Goal: Task Accomplishment & Management: Manage account settings

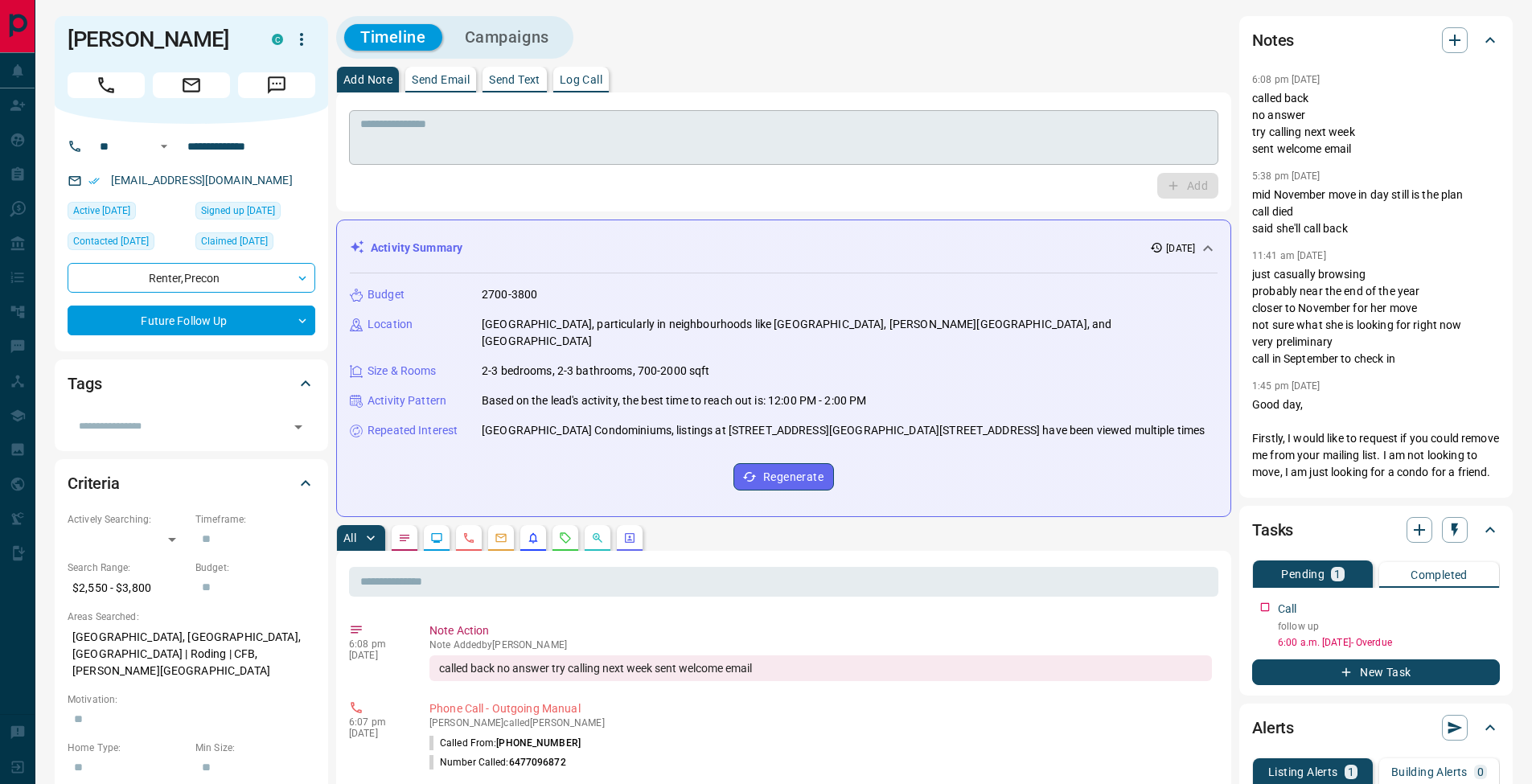
click at [874, 163] on div "* ​" at bounding box center [783, 138] width 869 height 55
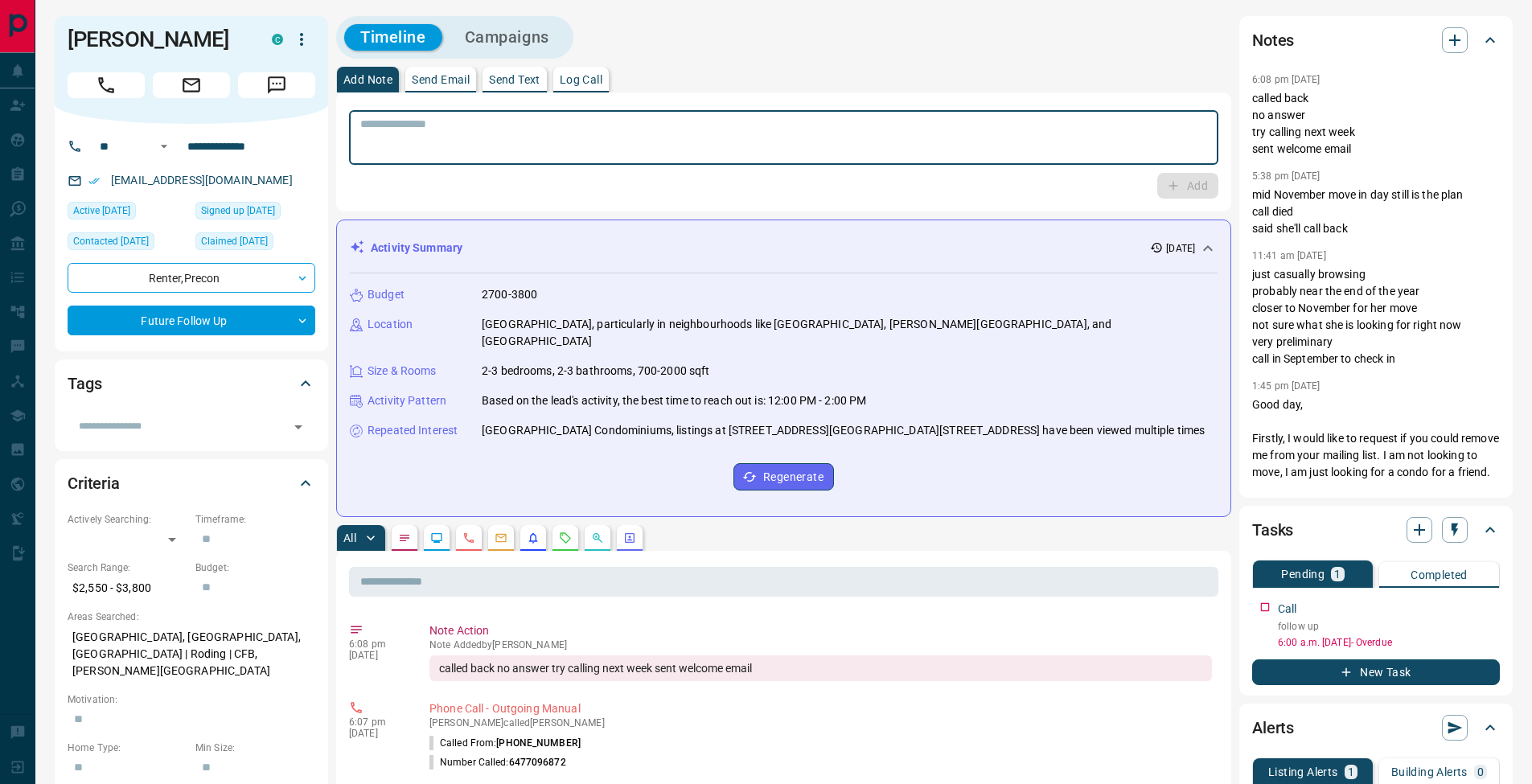
click at [603, 75] on p "Log Call" at bounding box center [581, 79] width 43 height 11
click at [1196, 183] on button "Log Call" at bounding box center [1187, 186] width 64 height 26
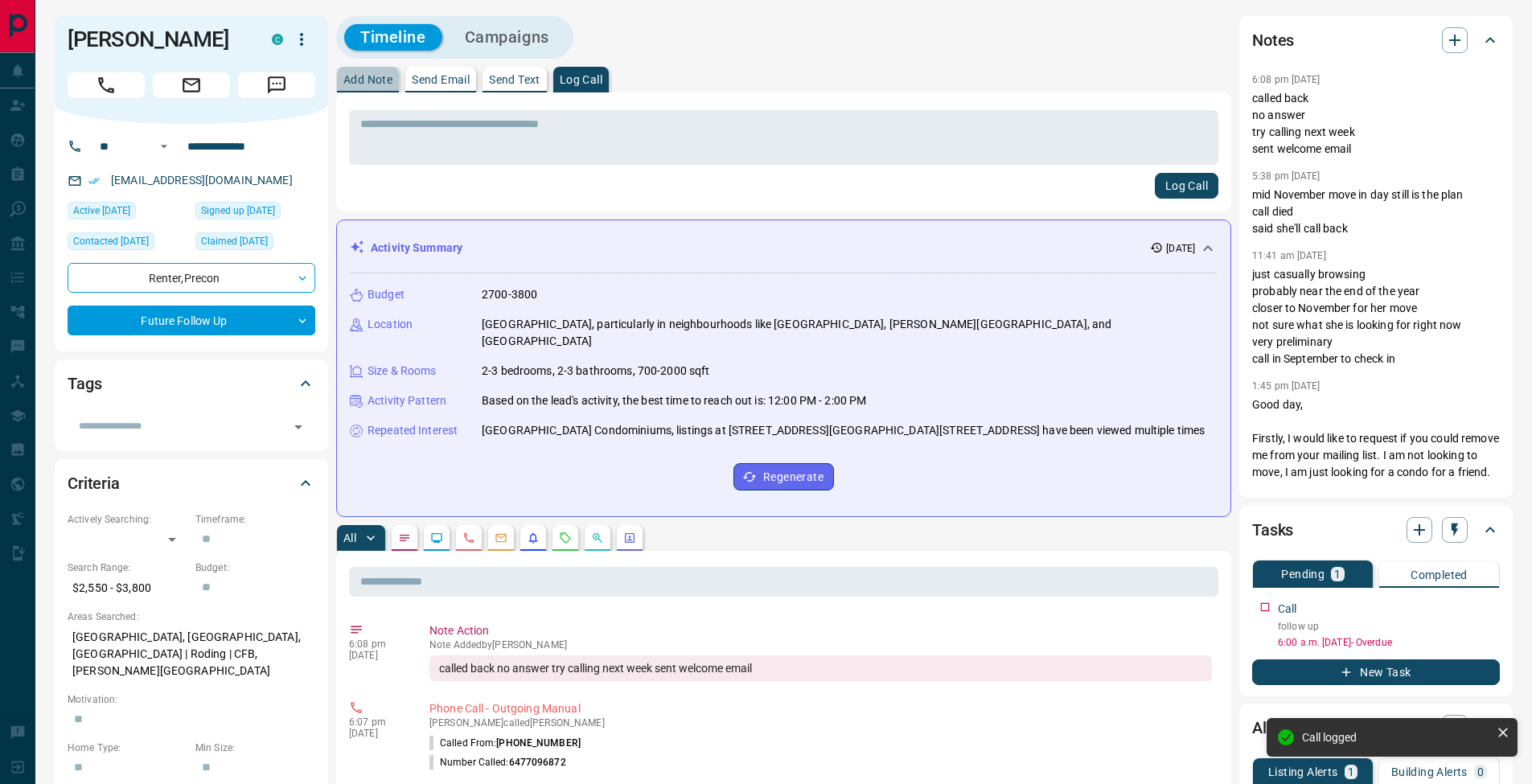
click at [365, 77] on p "Add Note" at bounding box center [368, 79] width 49 height 11
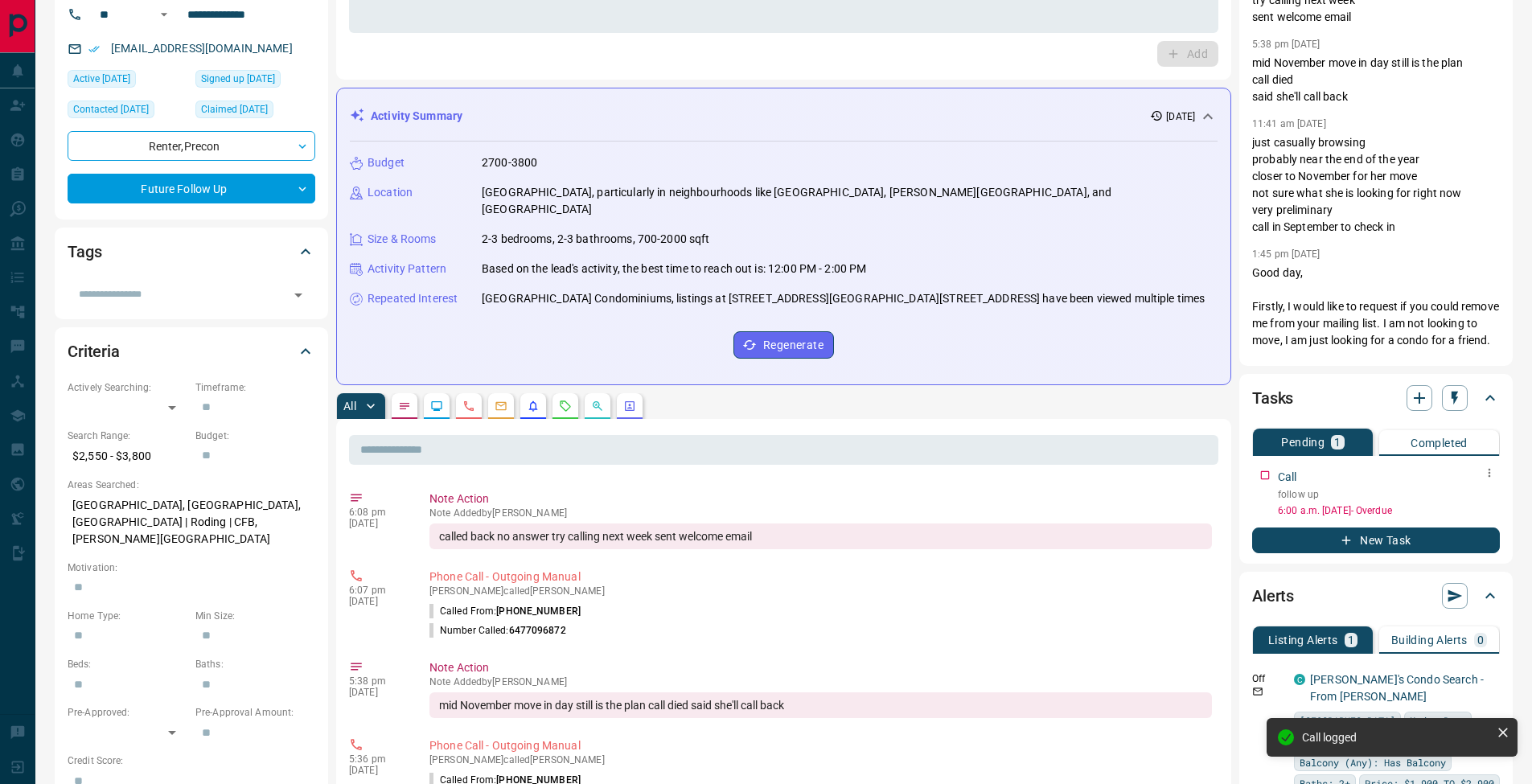
click at [1489, 475] on icon "button" at bounding box center [1489, 473] width 13 height 13
click at [1481, 494] on li "Edit" at bounding box center [1464, 503] width 71 height 24
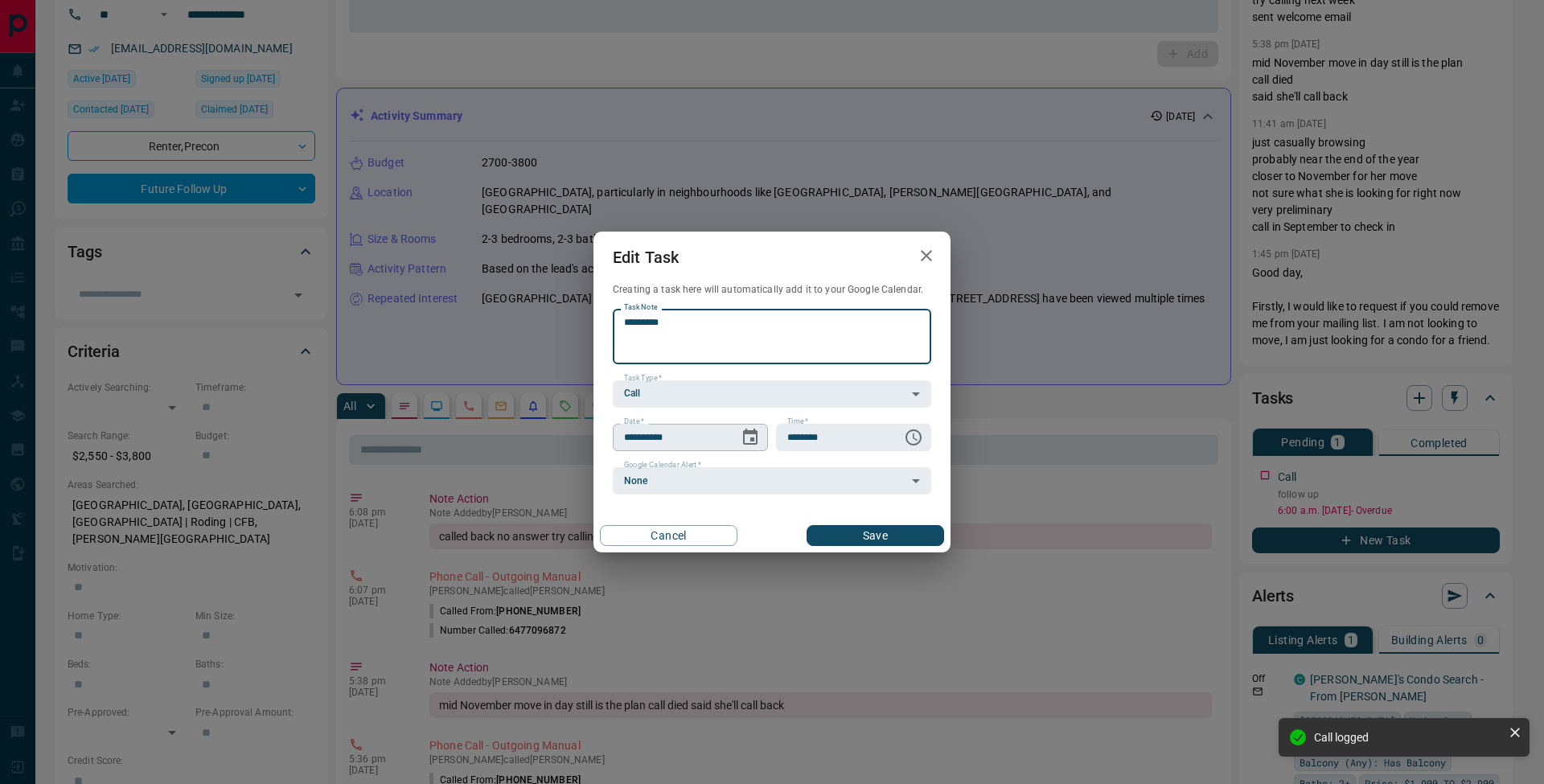
click at [762, 439] on button "Choose date, selected date is Oct 2, 2025" at bounding box center [750, 437] width 32 height 32
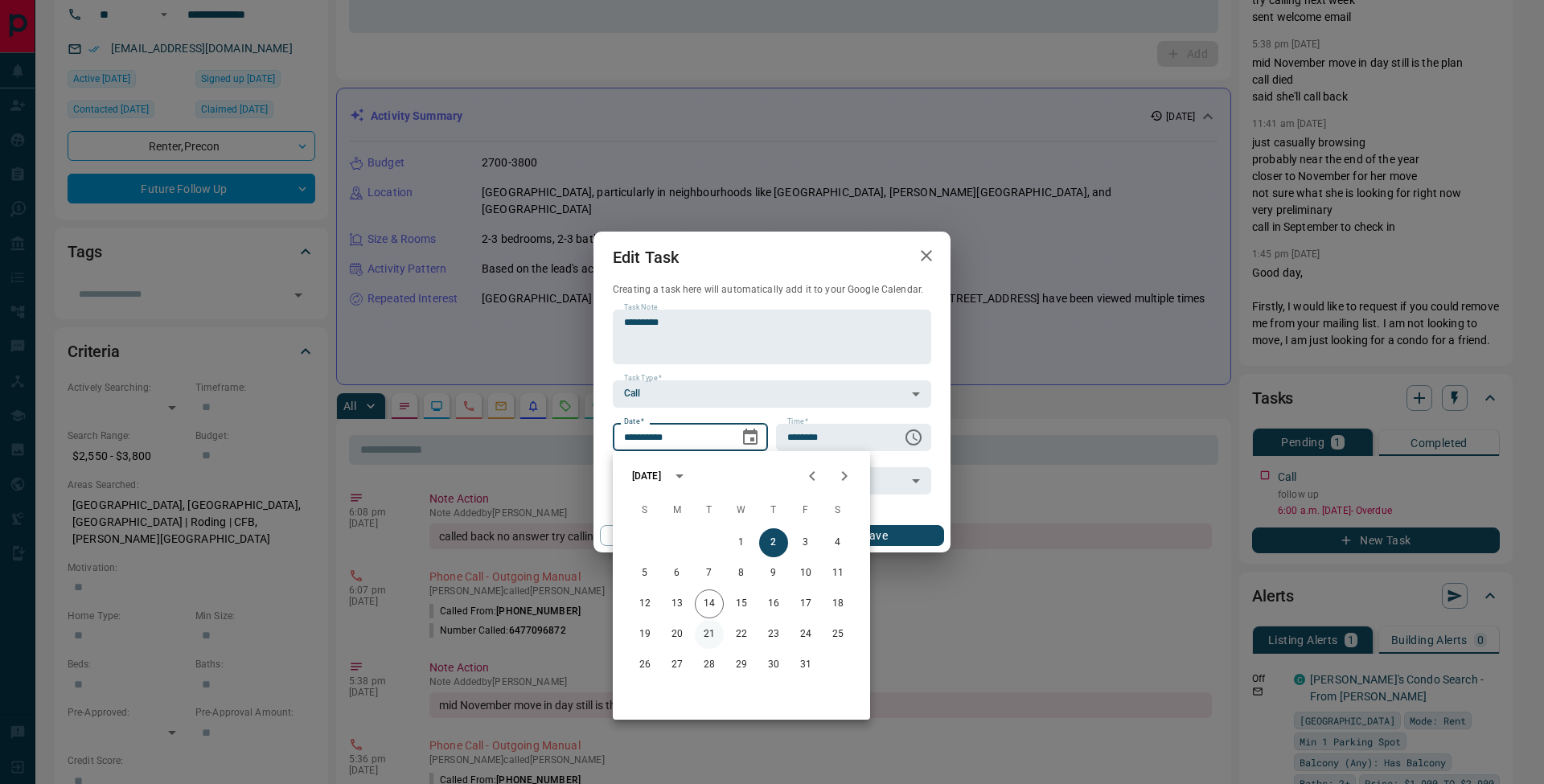
click at [719, 635] on button "21" at bounding box center [710, 634] width 29 height 29
type input "**********"
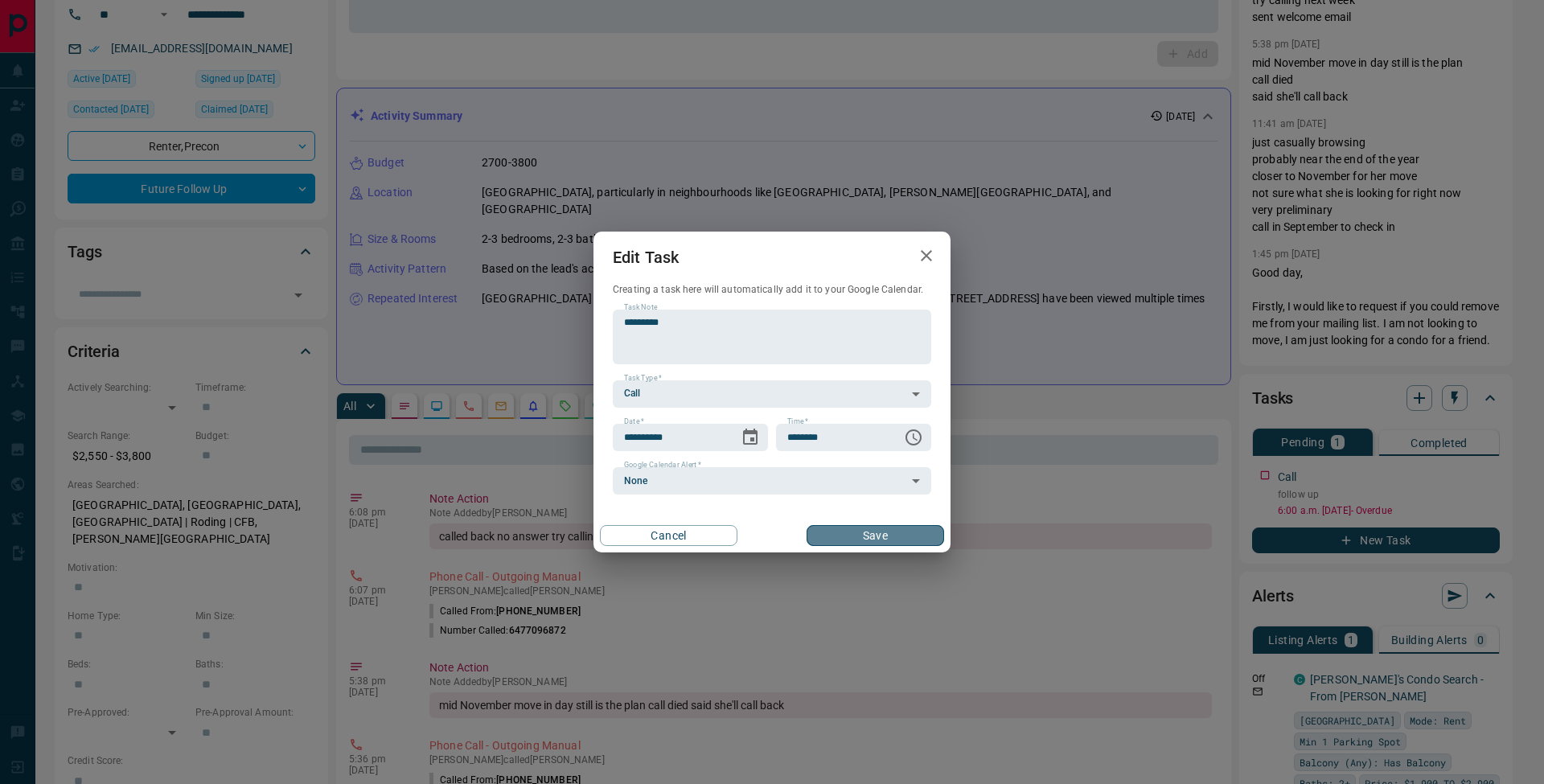
click at [919, 541] on button "Save" at bounding box center [876, 535] width 138 height 21
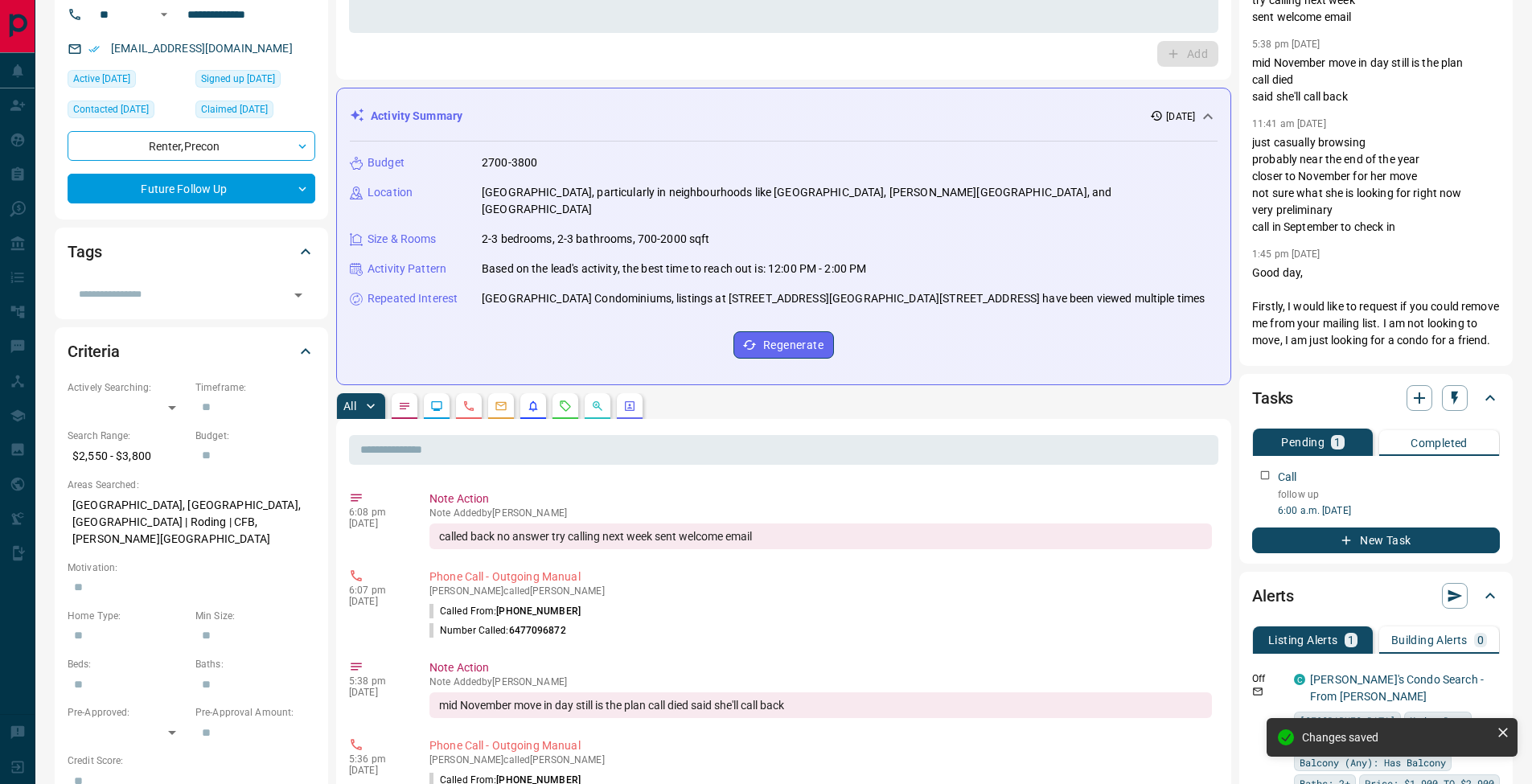
scroll to position [0, 0]
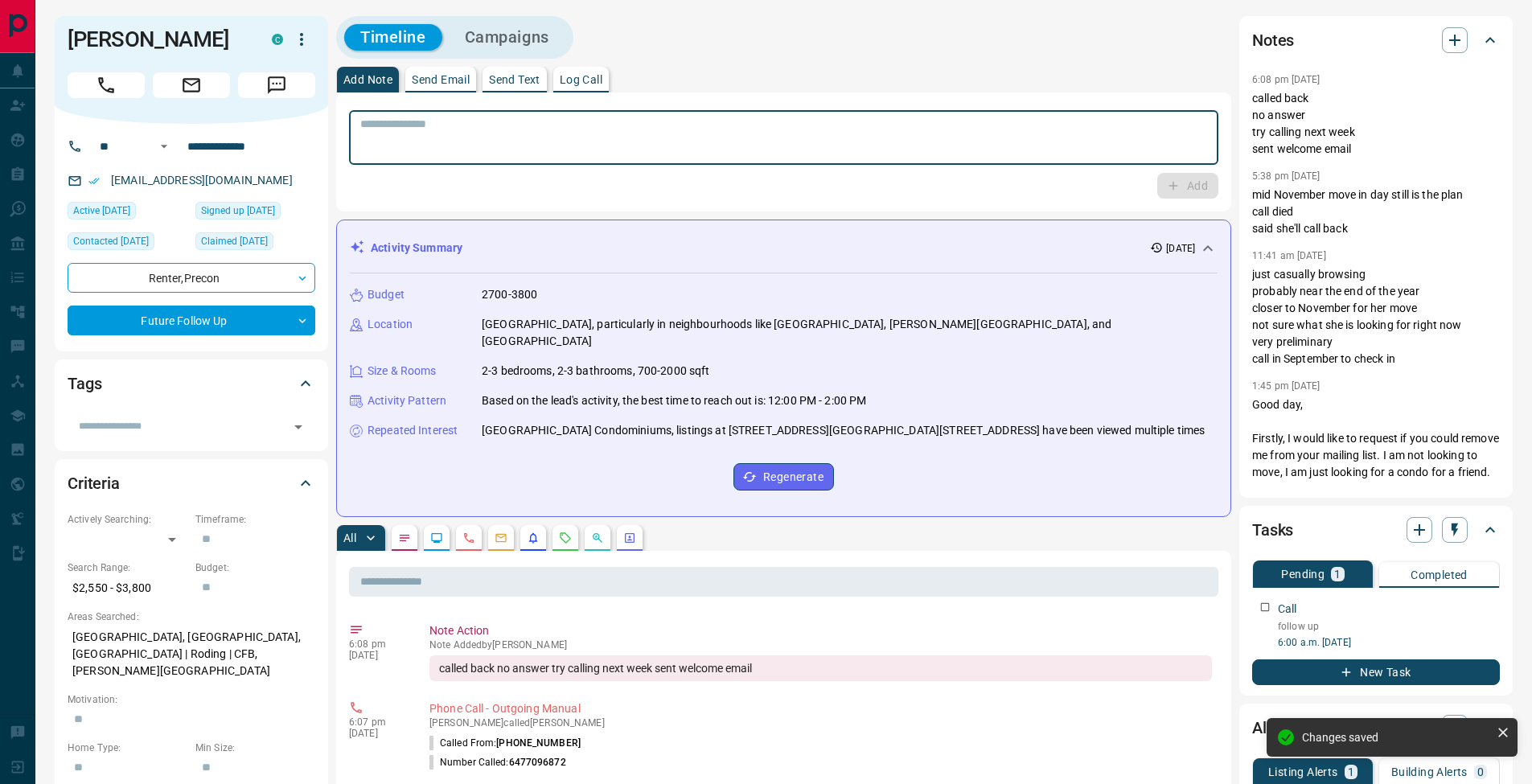
click at [415, 129] on textarea at bounding box center [783, 138] width 847 height 41
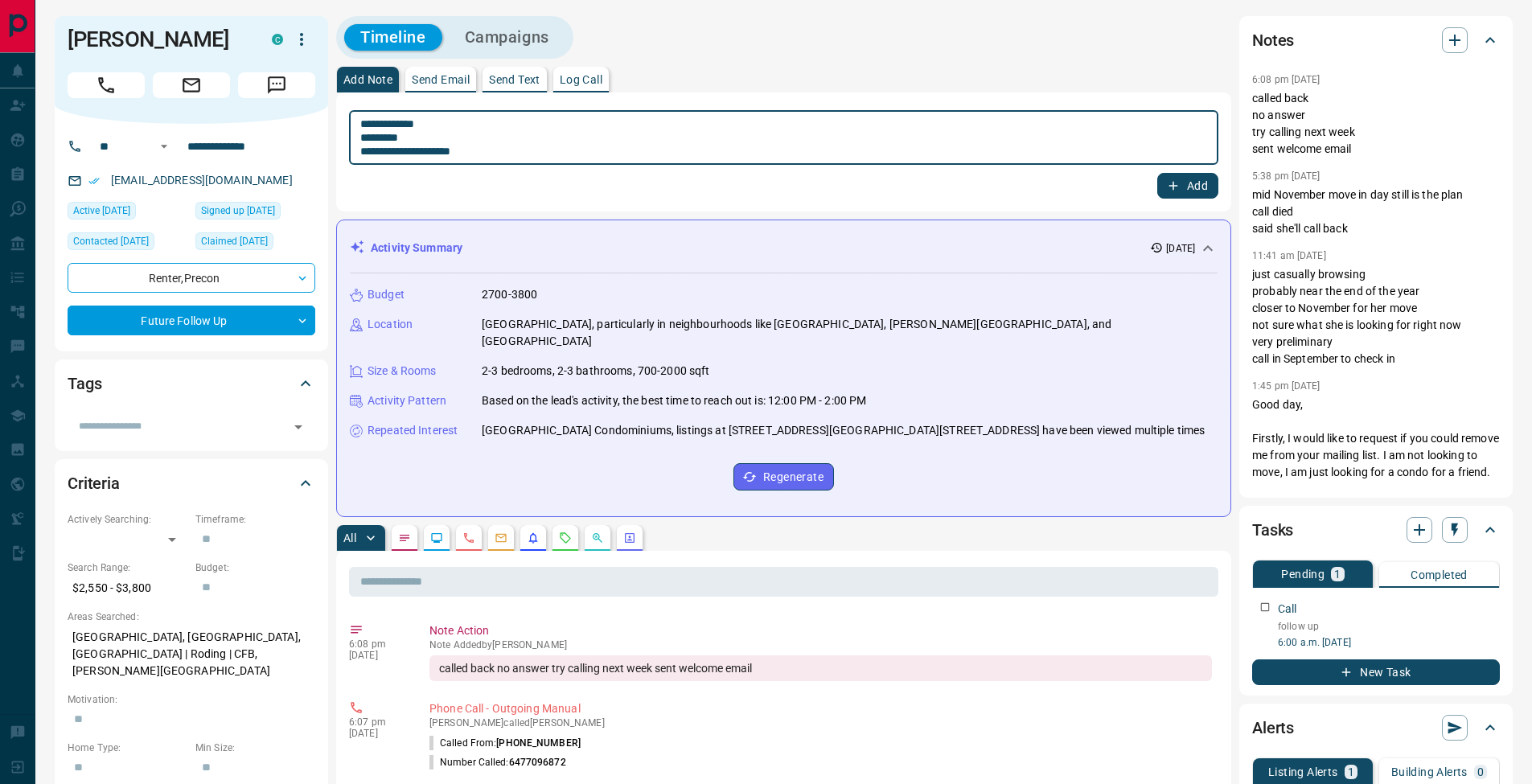
click at [367, 136] on textarea "**********" at bounding box center [783, 138] width 847 height 41
type textarea "**********"
click at [1196, 181] on button "Add" at bounding box center [1187, 186] width 61 height 26
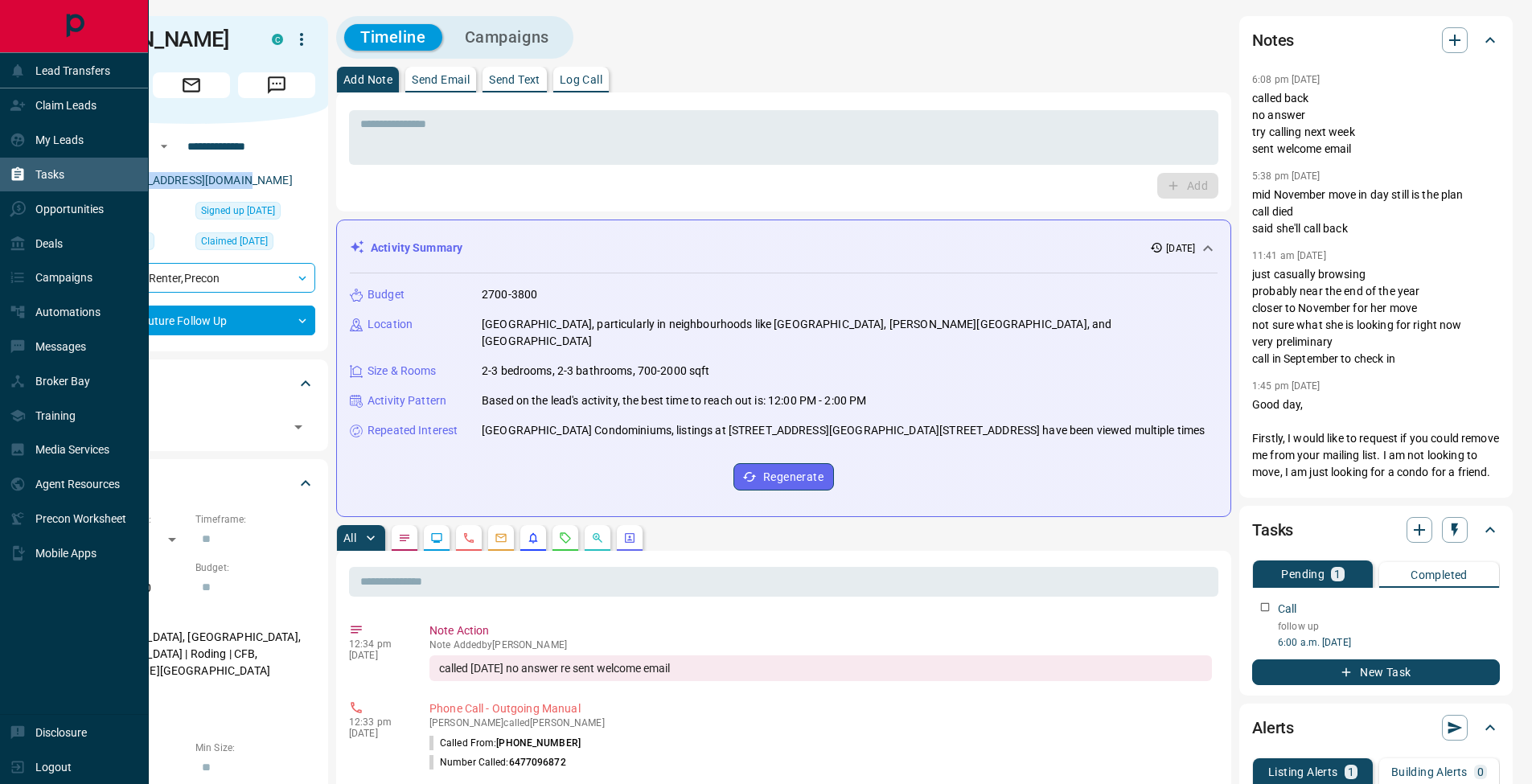
click at [26, 181] on div "Tasks" at bounding box center [37, 174] width 55 height 26
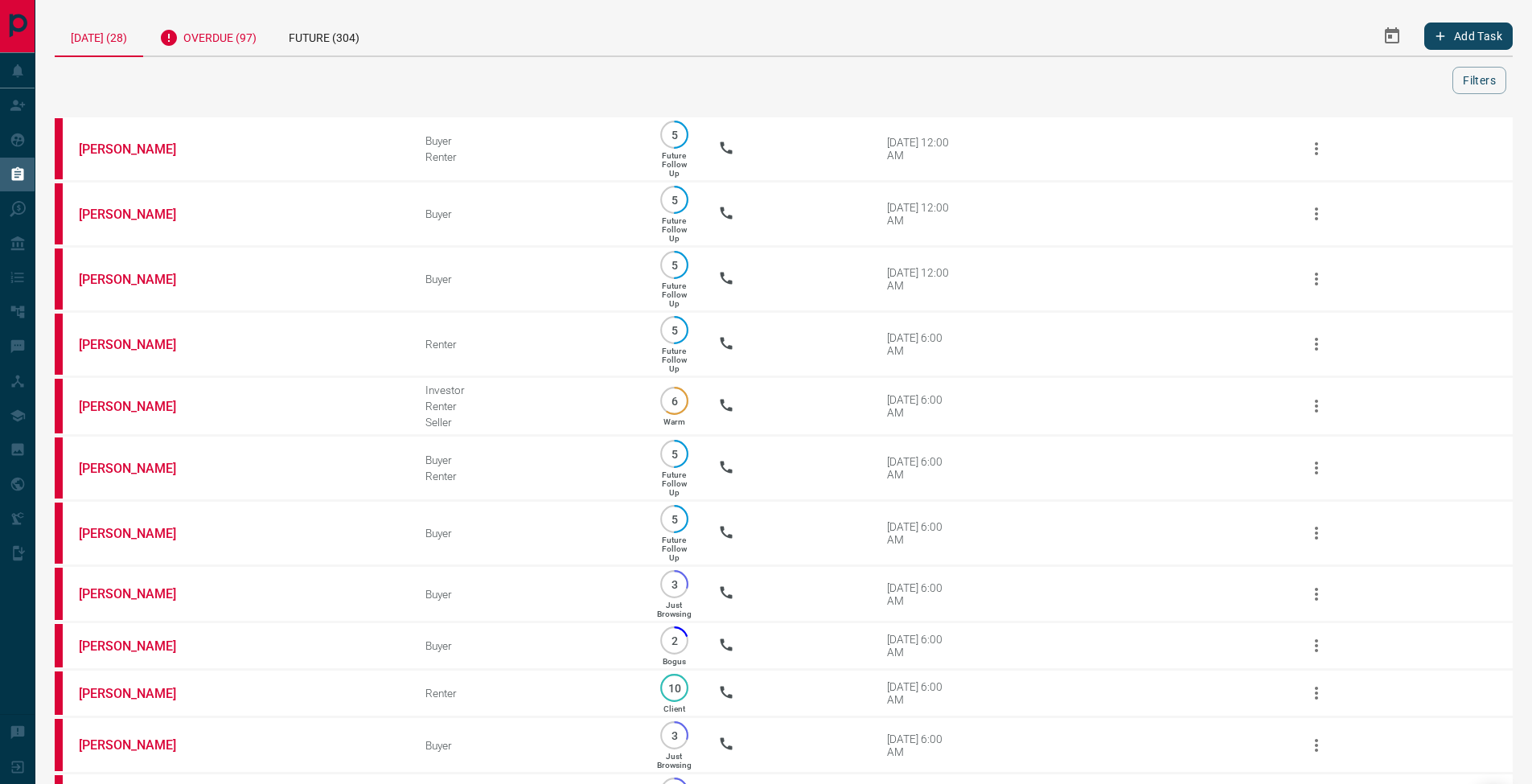
click at [241, 38] on div "Overdue (97)" at bounding box center [208, 36] width 129 height 39
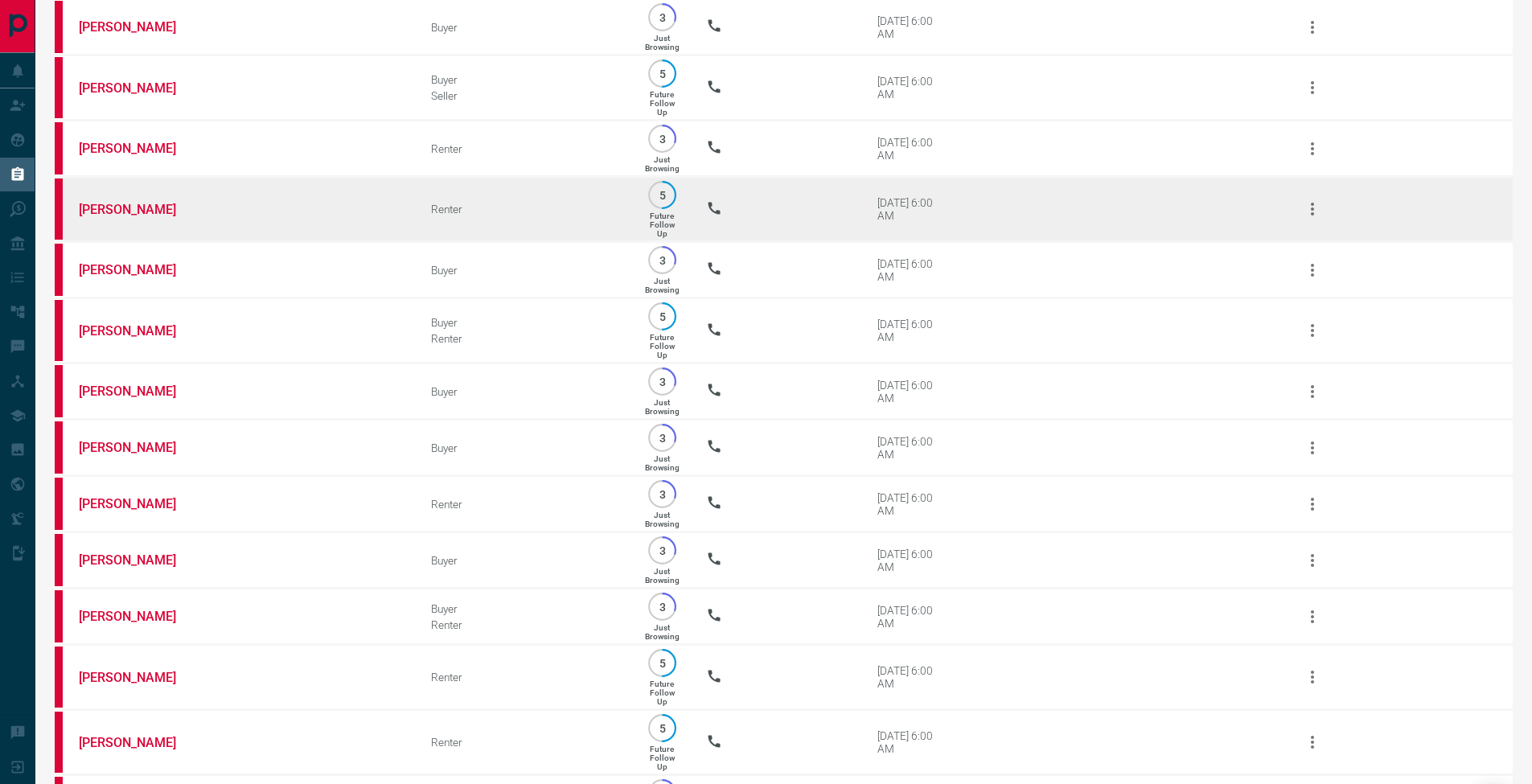
scroll to position [3077, 0]
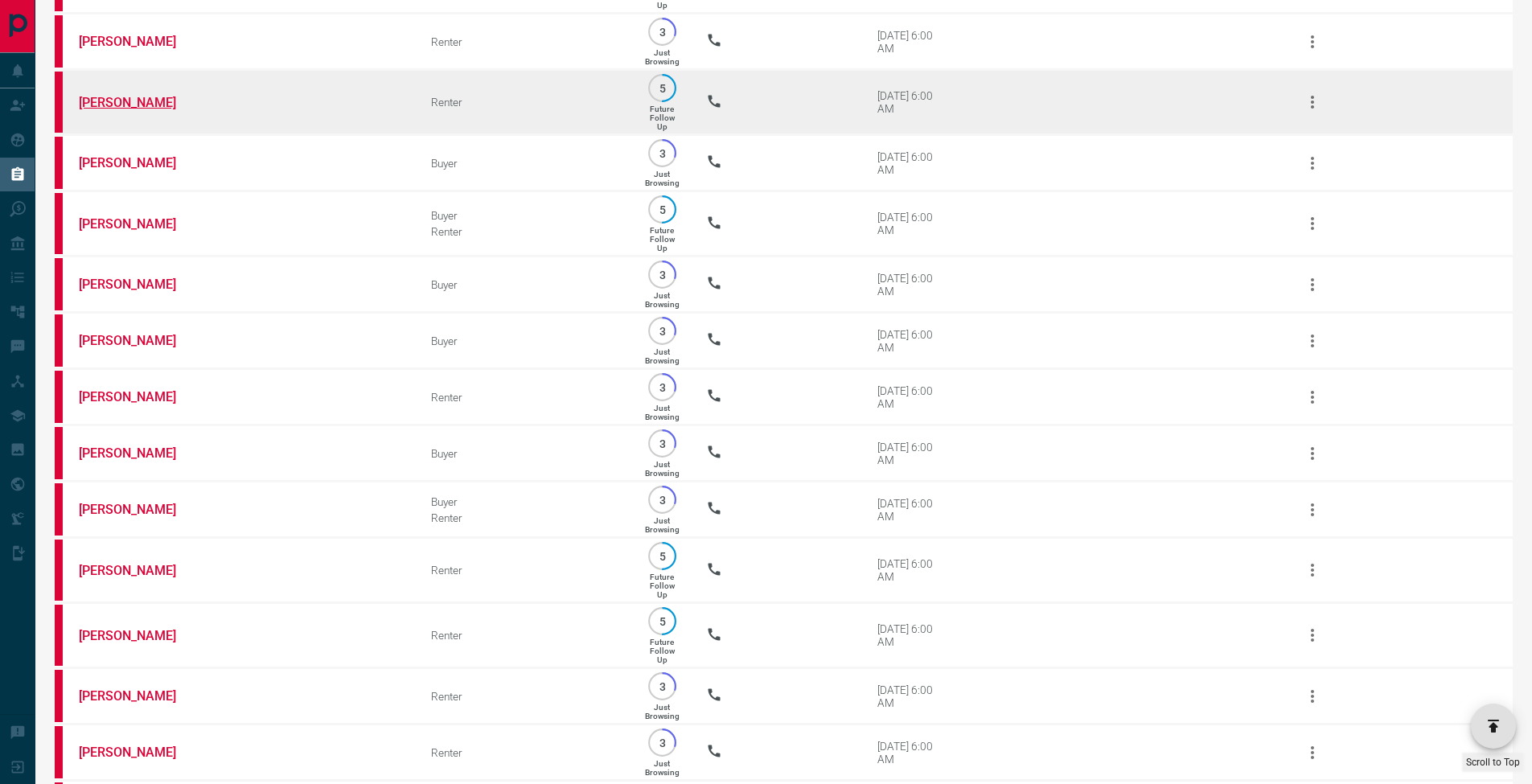
click at [170, 110] on link "[PERSON_NAME]" at bounding box center [139, 102] width 120 height 15
